Goal: Task Accomplishment & Management: Manage account settings

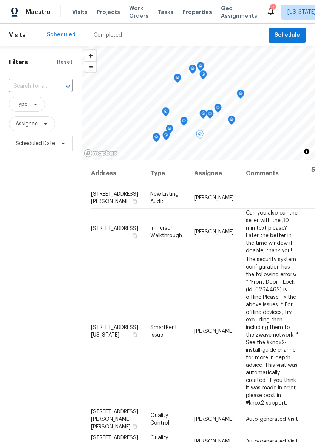
click at [0, 0] on icon at bounding box center [0, 0] width 0 height 0
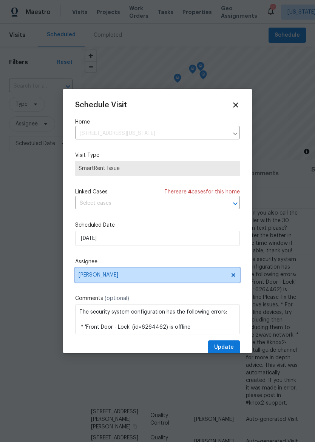
click at [191, 278] on span "[PERSON_NAME]" at bounding box center [153, 275] width 148 height 6
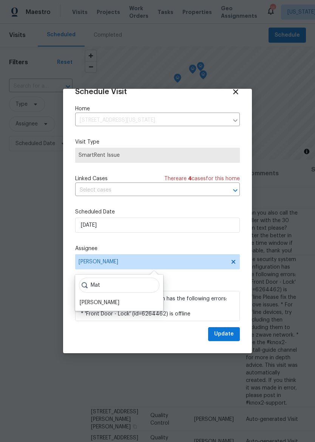
scroll to position [15, 0]
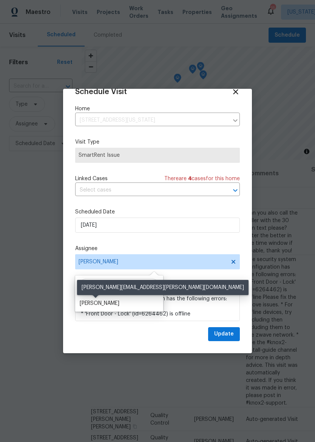
type input "Mat"
click at [96, 301] on div "[PERSON_NAME]" at bounding box center [100, 304] width 40 height 8
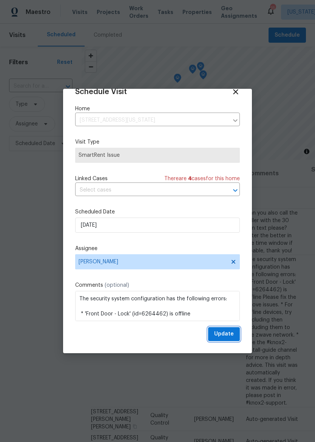
click at [230, 336] on span "Update" at bounding box center [224, 333] width 20 height 9
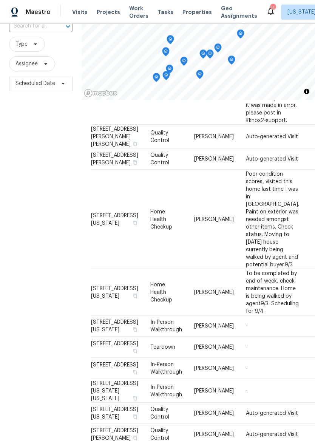
scroll to position [240, 0]
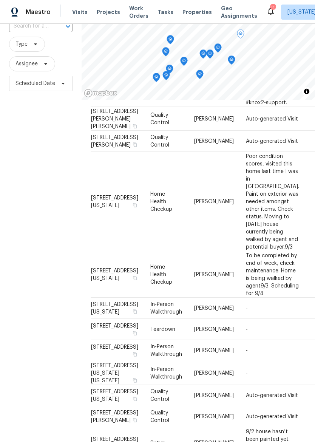
click at [0, 0] on icon at bounding box center [0, 0] width 0 height 0
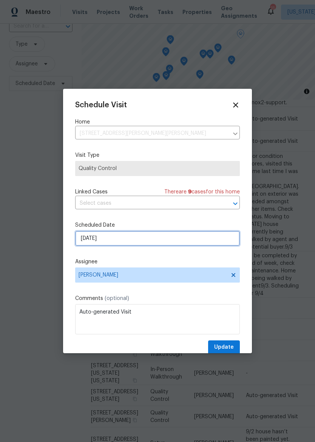
click at [179, 240] on input "[DATE]" at bounding box center [157, 238] width 165 height 15
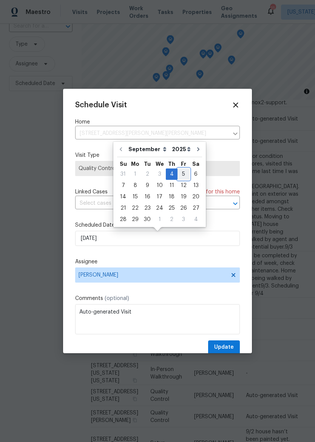
click at [181, 173] on div "5" at bounding box center [184, 174] width 12 height 11
type input "[DATE]"
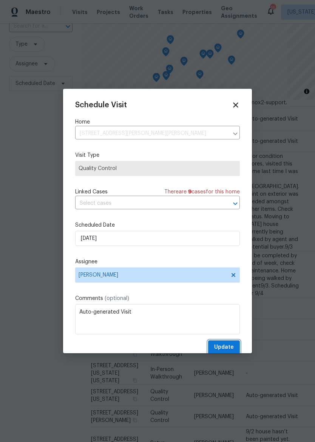
click at [230, 343] on button "Update" at bounding box center [224, 347] width 32 height 14
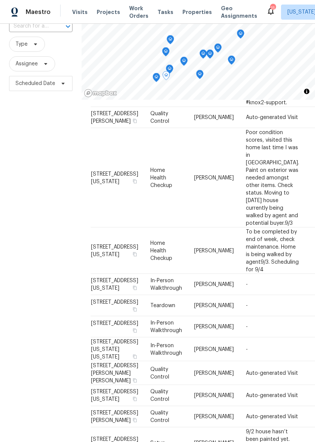
click at [0, 0] on icon at bounding box center [0, 0] width 0 height 0
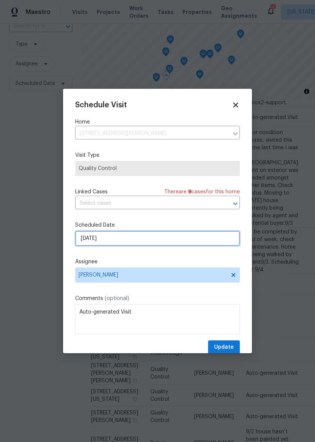
click at [174, 239] on input "[DATE]" at bounding box center [157, 238] width 165 height 15
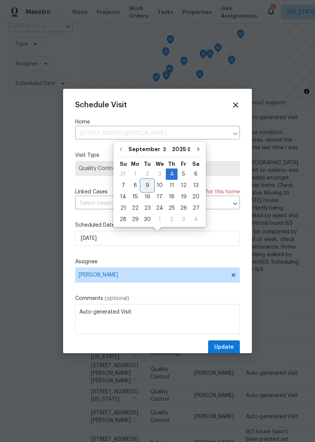
click at [150, 184] on div "9" at bounding box center [147, 185] width 12 height 11
type input "[DATE]"
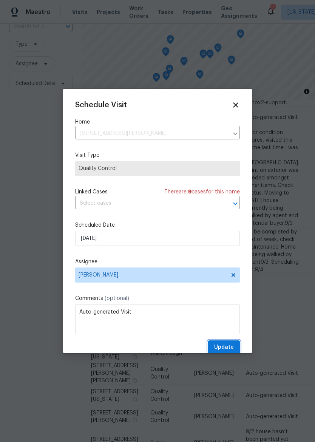
click at [230, 342] on button "Update" at bounding box center [224, 347] width 32 height 14
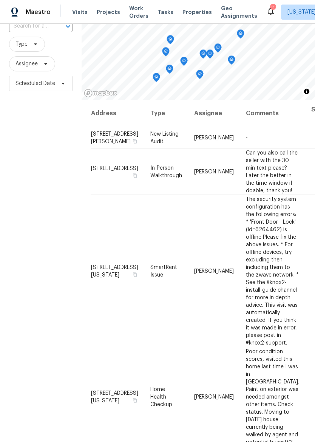
scroll to position [0, 0]
click at [194, 8] on span "Properties" at bounding box center [196, 12] width 29 height 8
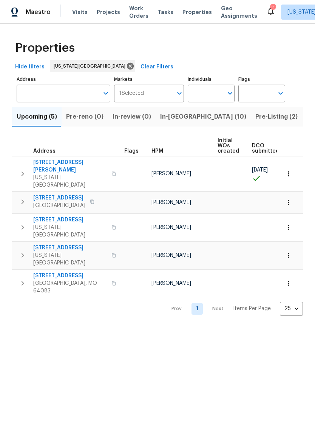
click at [255, 115] on span "Pre-Listing (2)" at bounding box center [276, 116] width 42 height 11
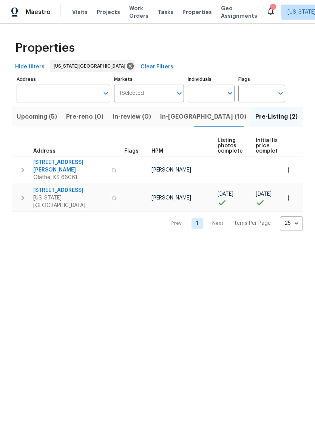
click at [63, 187] on span "[STREET_ADDRESS]" at bounding box center [70, 191] width 74 height 8
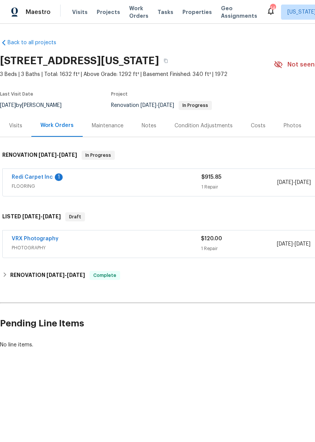
click at [124, 187] on span "FLOORING" at bounding box center [107, 186] width 190 height 8
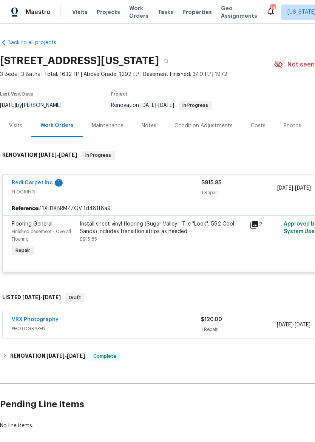
click at [173, 230] on div "Install sheet vinyl flooring (Sugar Valley - Tile "Look", 592 Cool Sands) inclu…" at bounding box center [162, 227] width 165 height 15
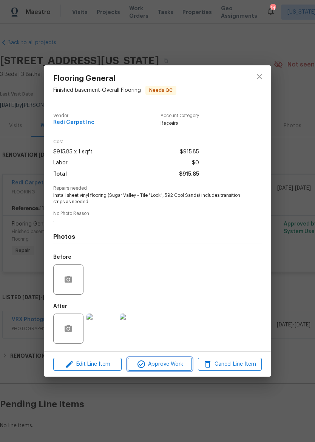
click at [170, 368] on span "Approve Work" at bounding box center [159, 364] width 59 height 9
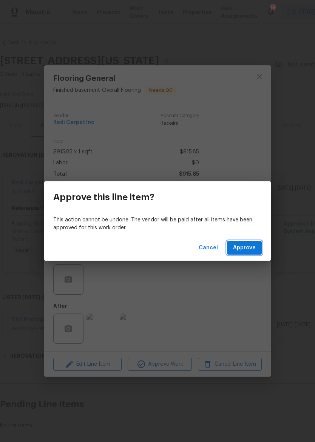
click at [251, 249] on span "Approve" at bounding box center [244, 247] width 23 height 9
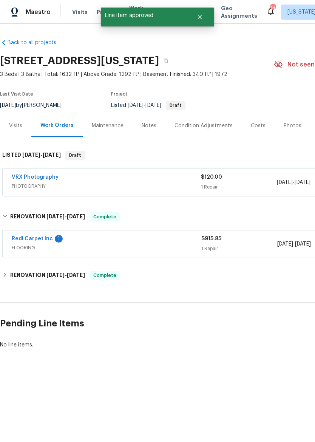
click at [50, 233] on div "Redi Carpet Inc 1 FLOORING $915.85 1 Repair 9/3/2025 - 9/3/2025 Complete" at bounding box center [214, 243] width 422 height 27
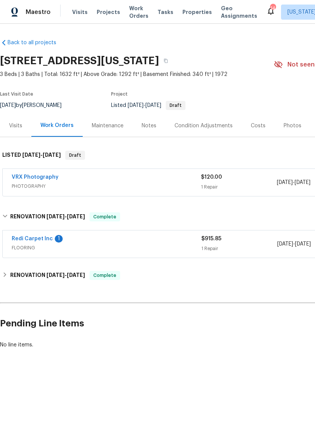
click at [36, 240] on link "Redi Carpet Inc" at bounding box center [32, 238] width 41 height 5
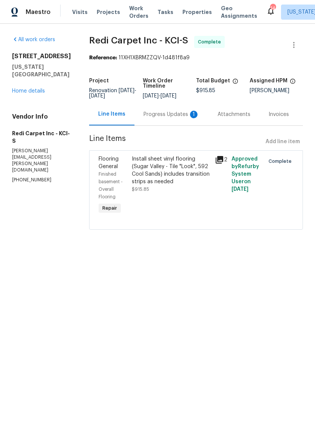
click at [172, 117] on div "Progress Updates 1" at bounding box center [172, 115] width 56 height 8
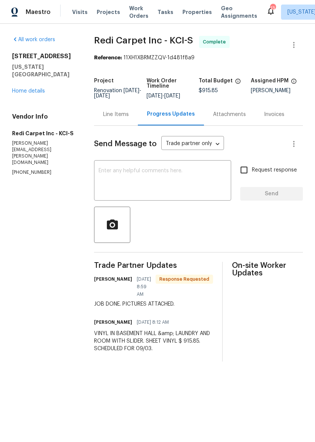
click at [189, 9] on span "Properties" at bounding box center [196, 12] width 29 height 8
